Goal: Task Accomplishment & Management: Use online tool/utility

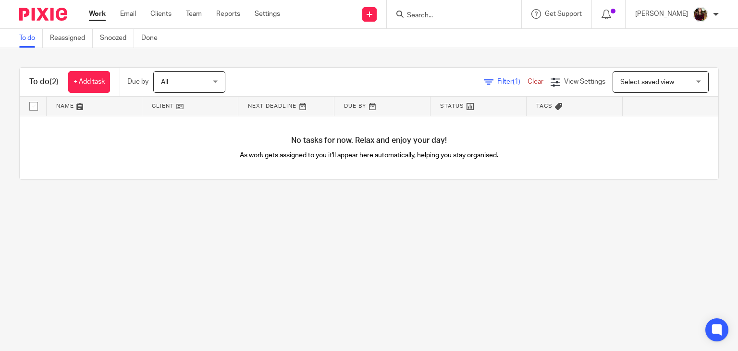
click at [97, 13] on link "Work" at bounding box center [97, 14] width 17 height 10
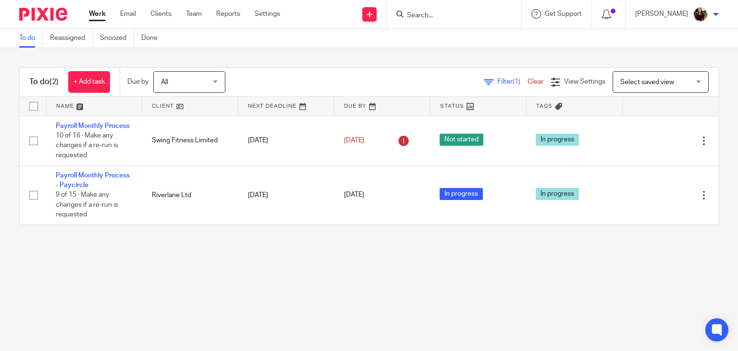
click at [439, 18] on input "Search" at bounding box center [449, 16] width 86 height 9
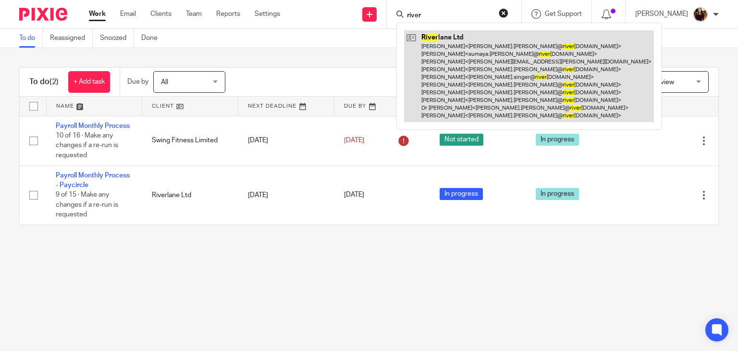
type input "river"
click at [452, 65] on link at bounding box center [529, 76] width 250 height 92
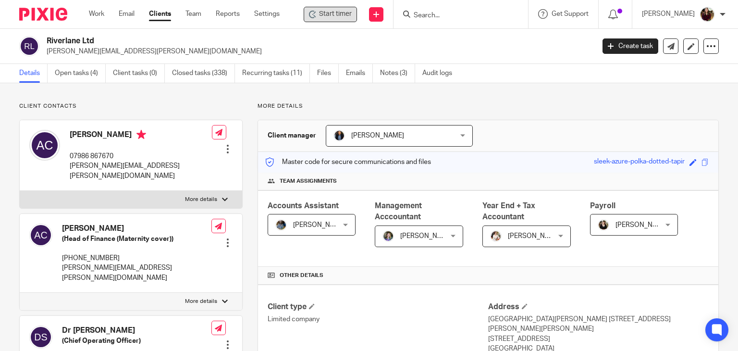
click at [343, 12] on span "Start timer" at bounding box center [335, 14] width 33 height 10
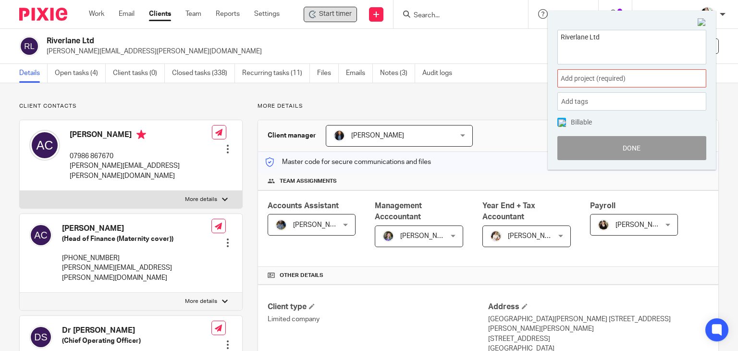
click at [622, 79] on span "Add project (required) :" at bounding box center [621, 79] width 121 height 10
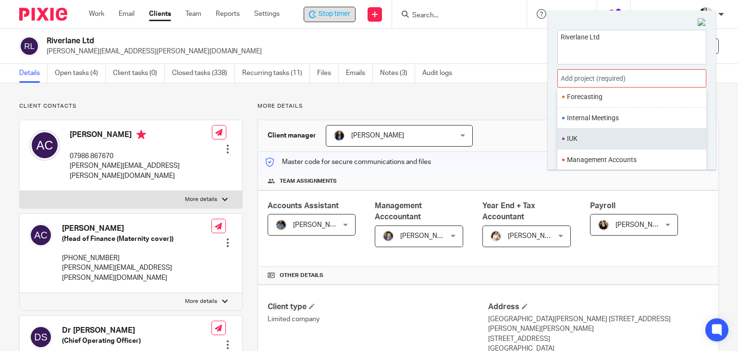
scroll to position [359, 0]
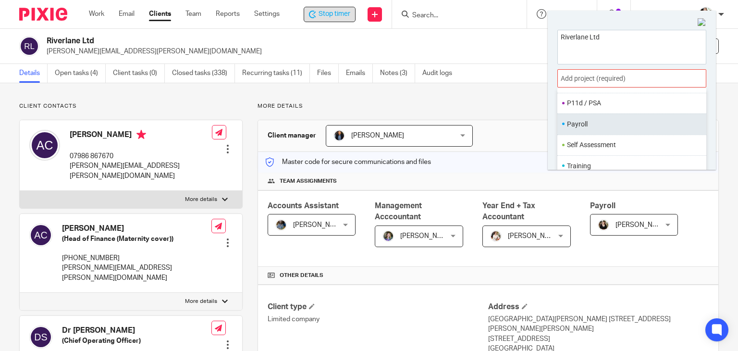
click at [594, 129] on ul "Payroll" at bounding box center [631, 123] width 149 height 21
click at [623, 131] on ul "Payroll" at bounding box center [631, 123] width 149 height 21
click at [617, 120] on li "Payroll" at bounding box center [629, 124] width 125 height 10
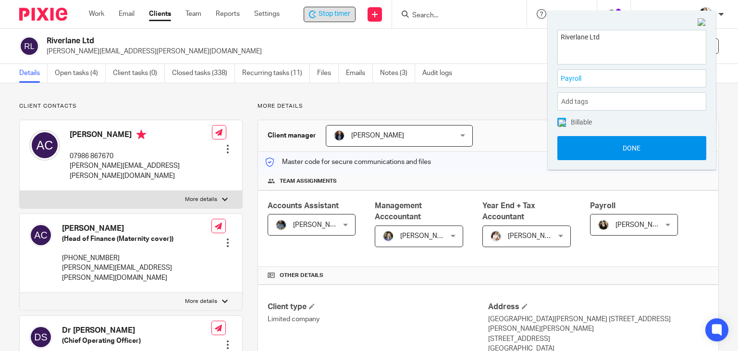
click at [633, 145] on button "Done" at bounding box center [631, 148] width 149 height 24
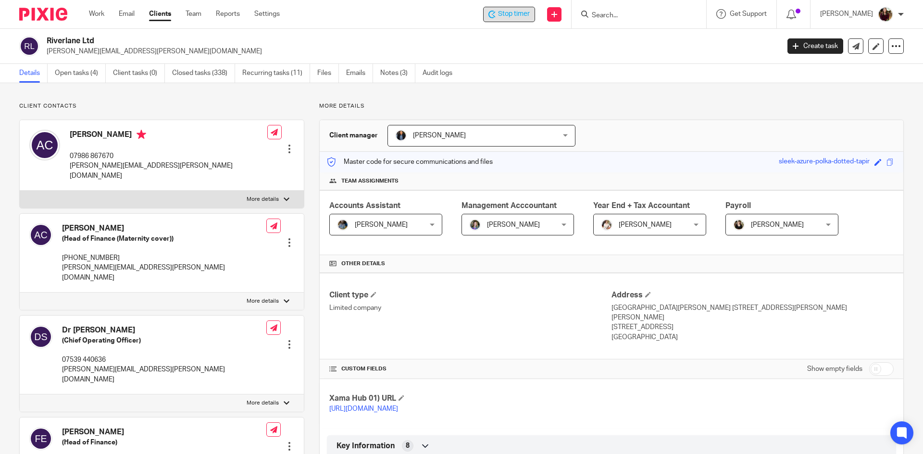
click at [521, 16] on span "Stop timer" at bounding box center [514, 14] width 32 height 10
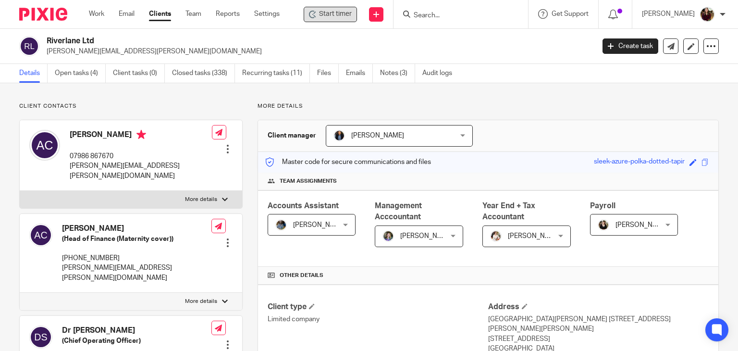
click at [327, 16] on span "Start timer" at bounding box center [335, 14] width 33 height 10
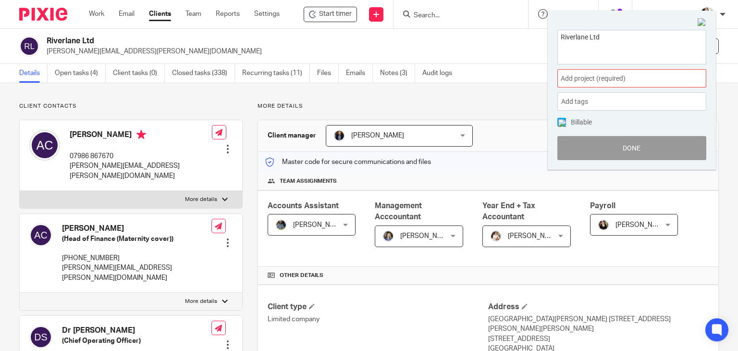
click at [643, 84] on div "Add project (required) :" at bounding box center [631, 78] width 149 height 18
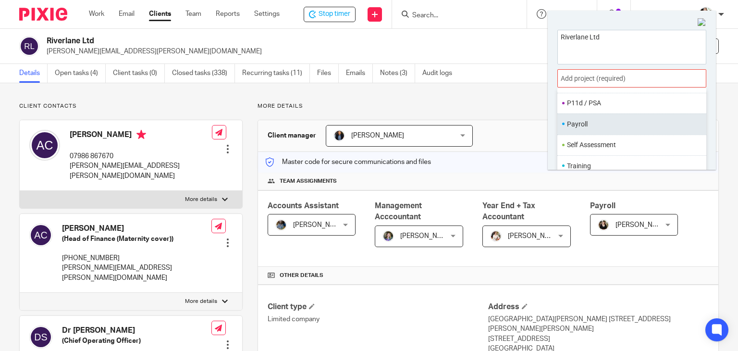
click at [580, 119] on li "Payroll" at bounding box center [629, 124] width 125 height 10
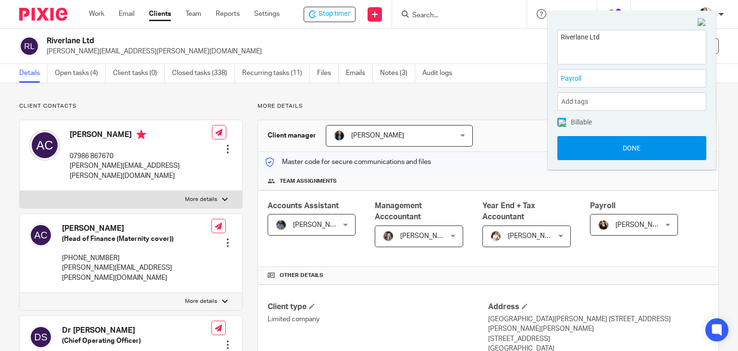
click at [608, 147] on button "Done" at bounding box center [631, 148] width 149 height 24
